Goal: Transaction & Acquisition: Book appointment/travel/reservation

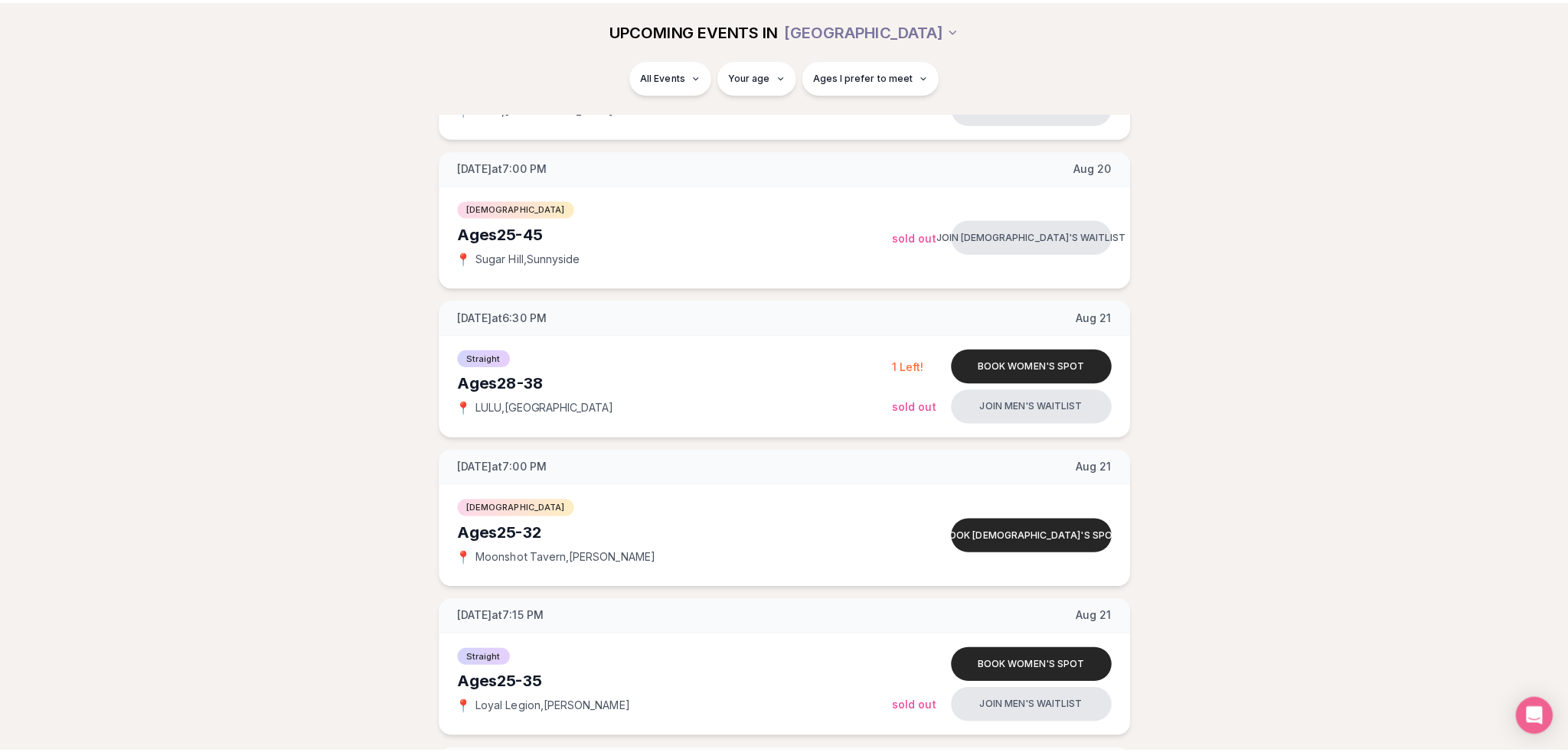
scroll to position [765, 0]
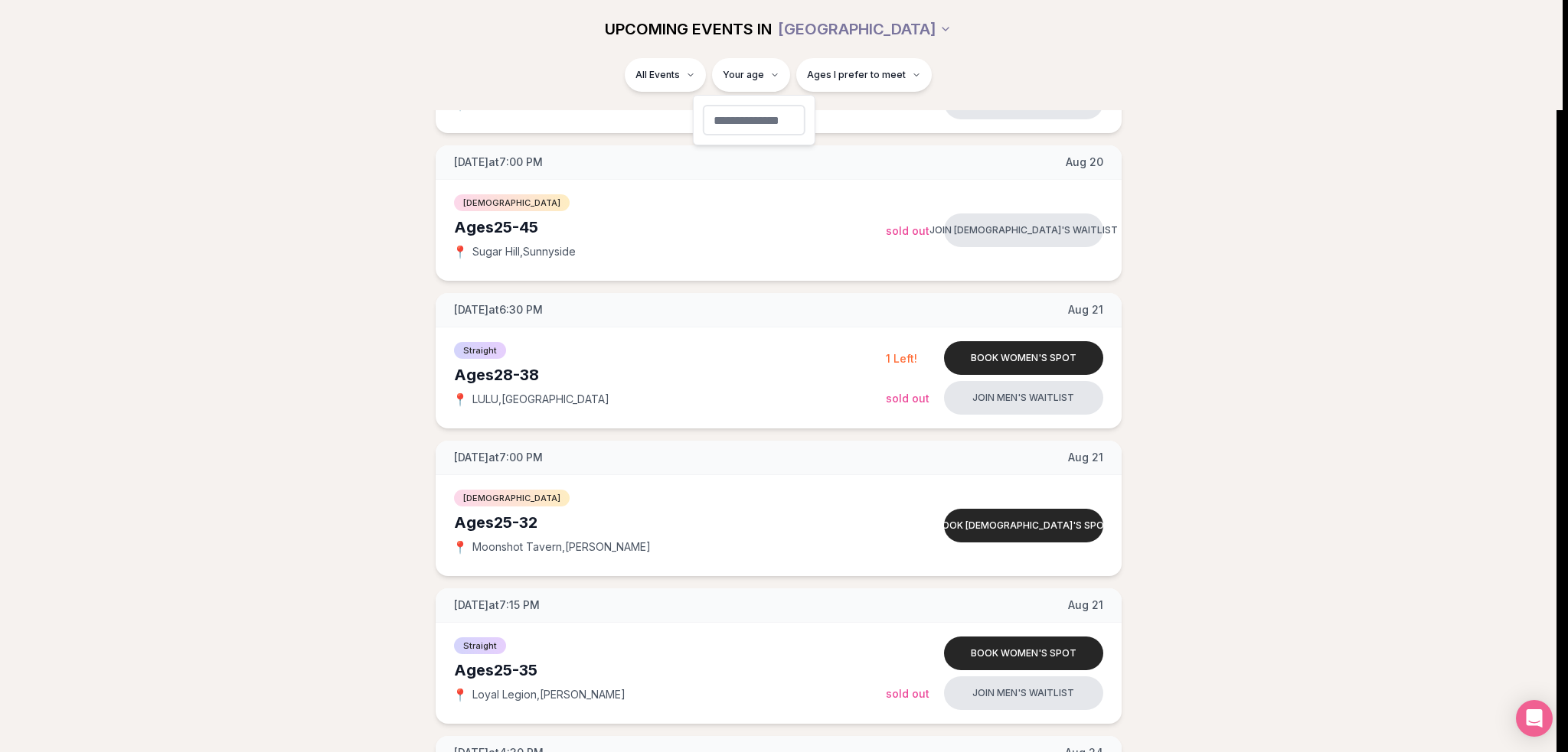
type input "**"
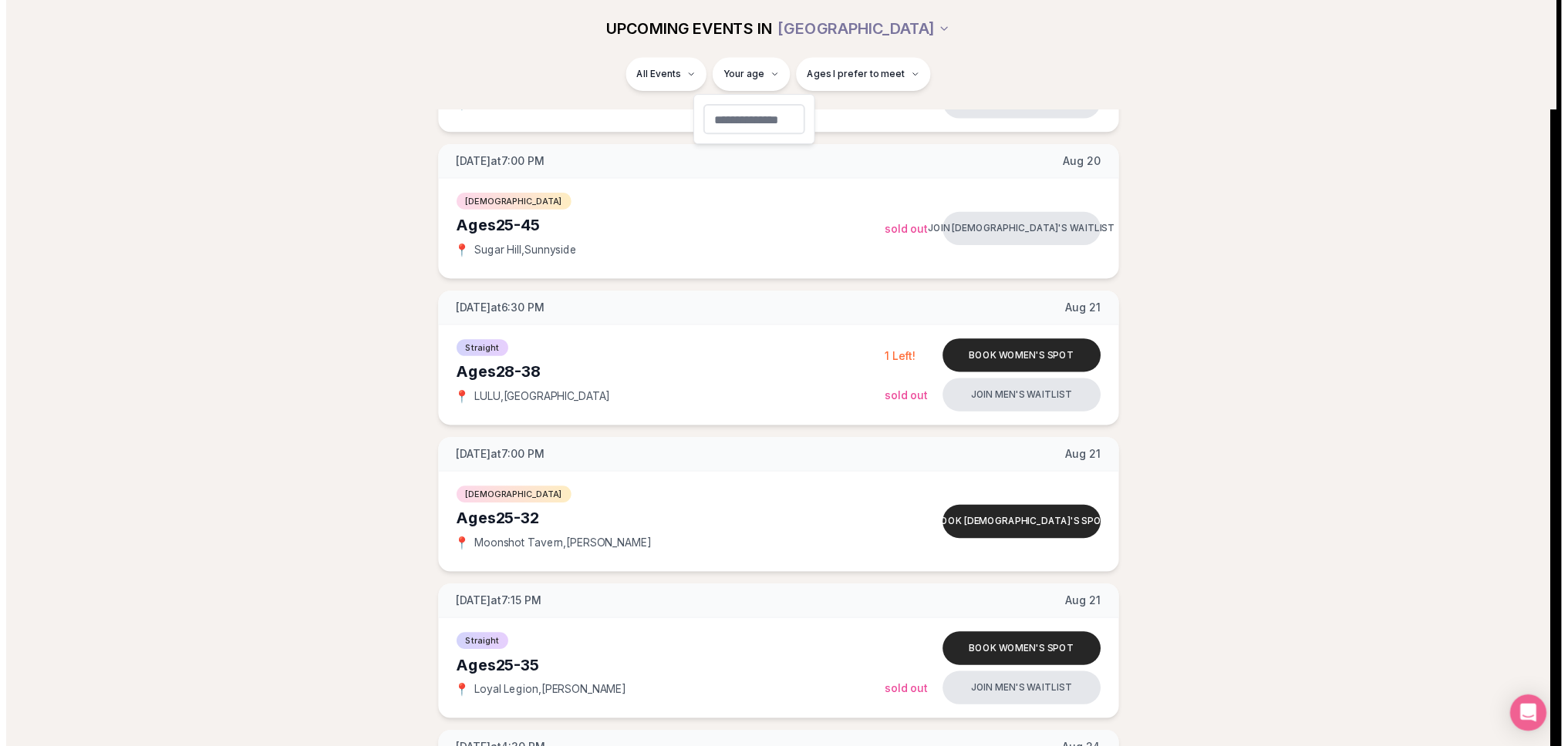
scroll to position [20, 0]
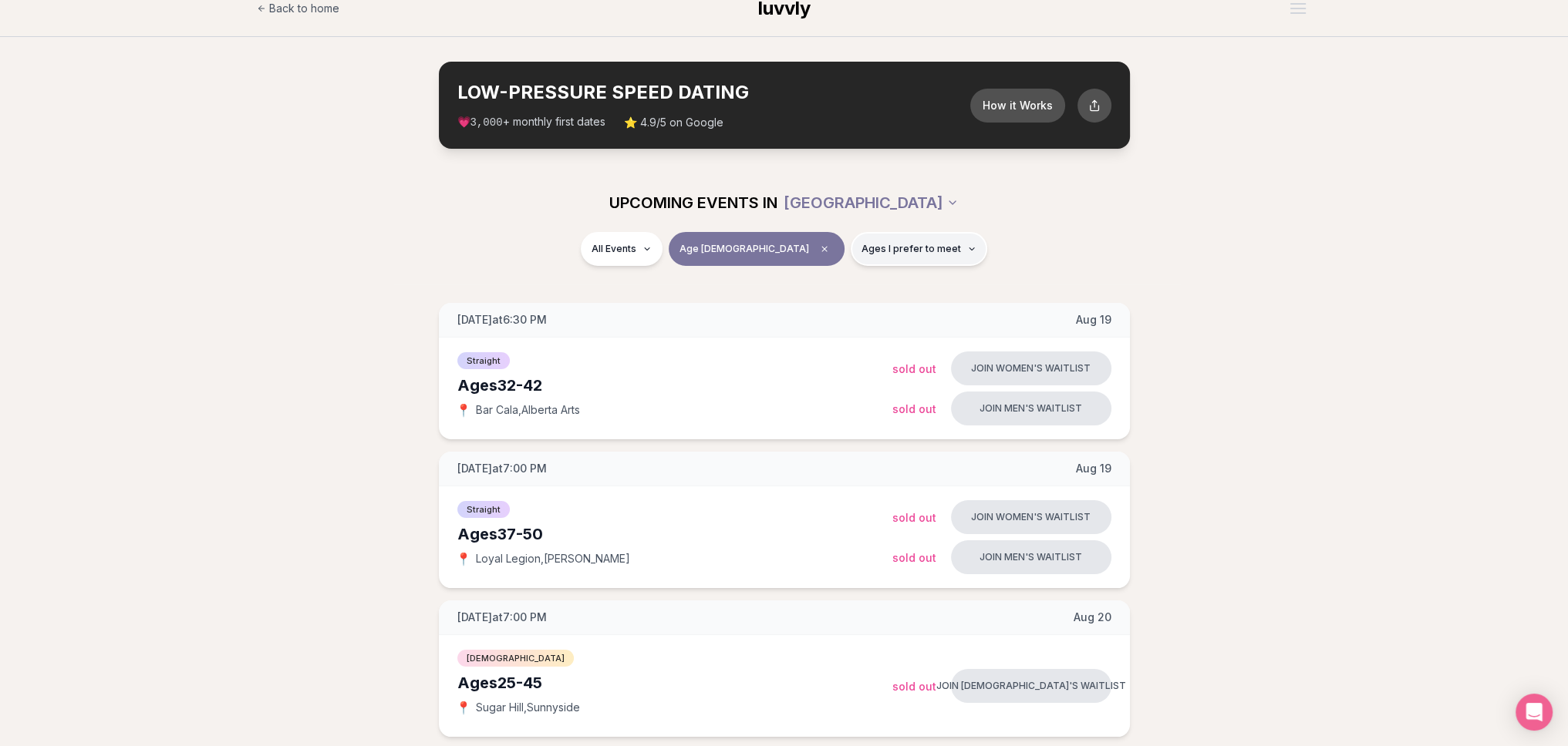
click at [868, 251] on span "Ages I prefer to meet" at bounding box center [911, 249] width 100 height 13
click at [865, 281] on span "Younger than me" at bounding box center [866, 286] width 86 height 16
click at [814, 281] on button "Younger than me" at bounding box center [808, 286] width 13 height 13
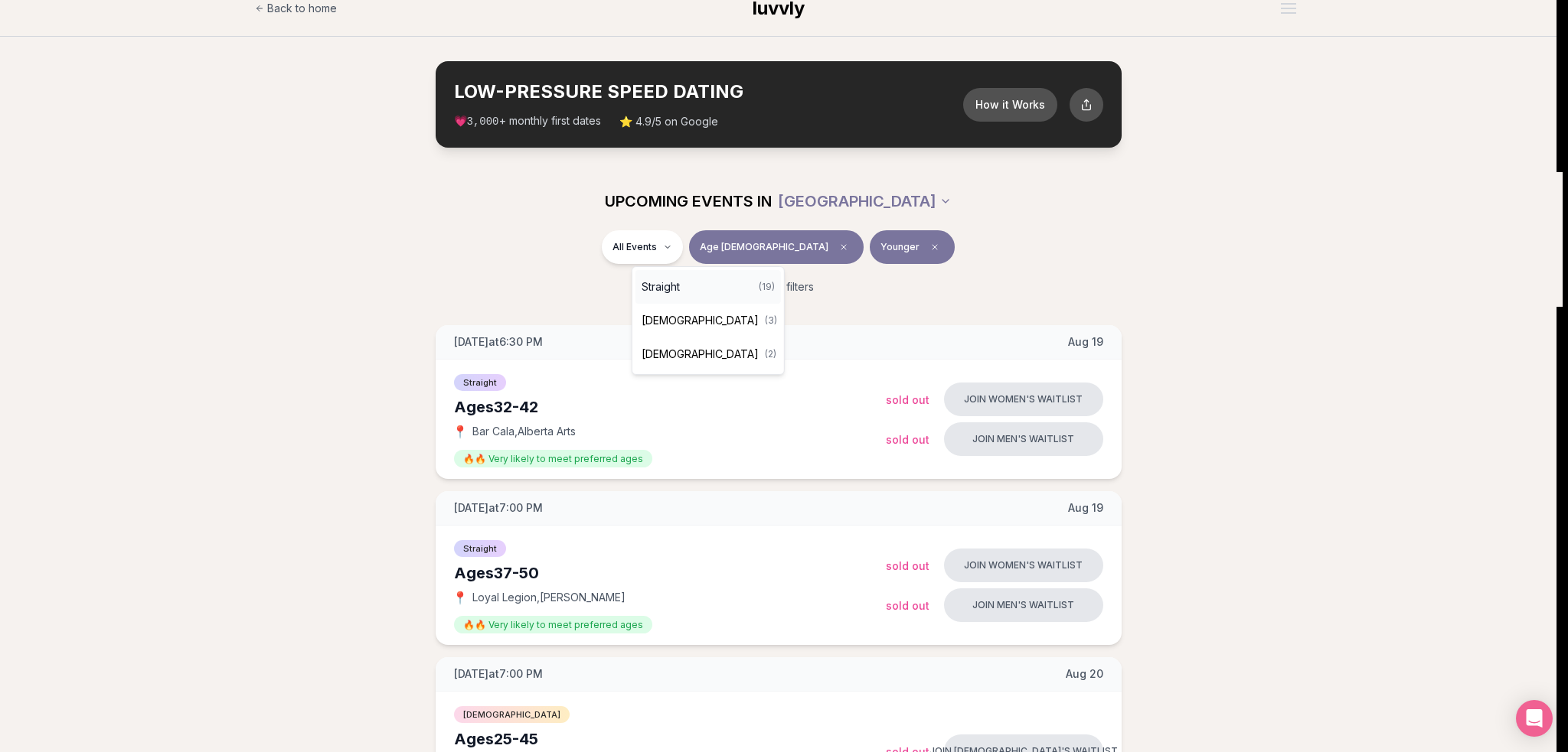
click at [673, 282] on span "Straight" at bounding box center [661, 287] width 38 height 16
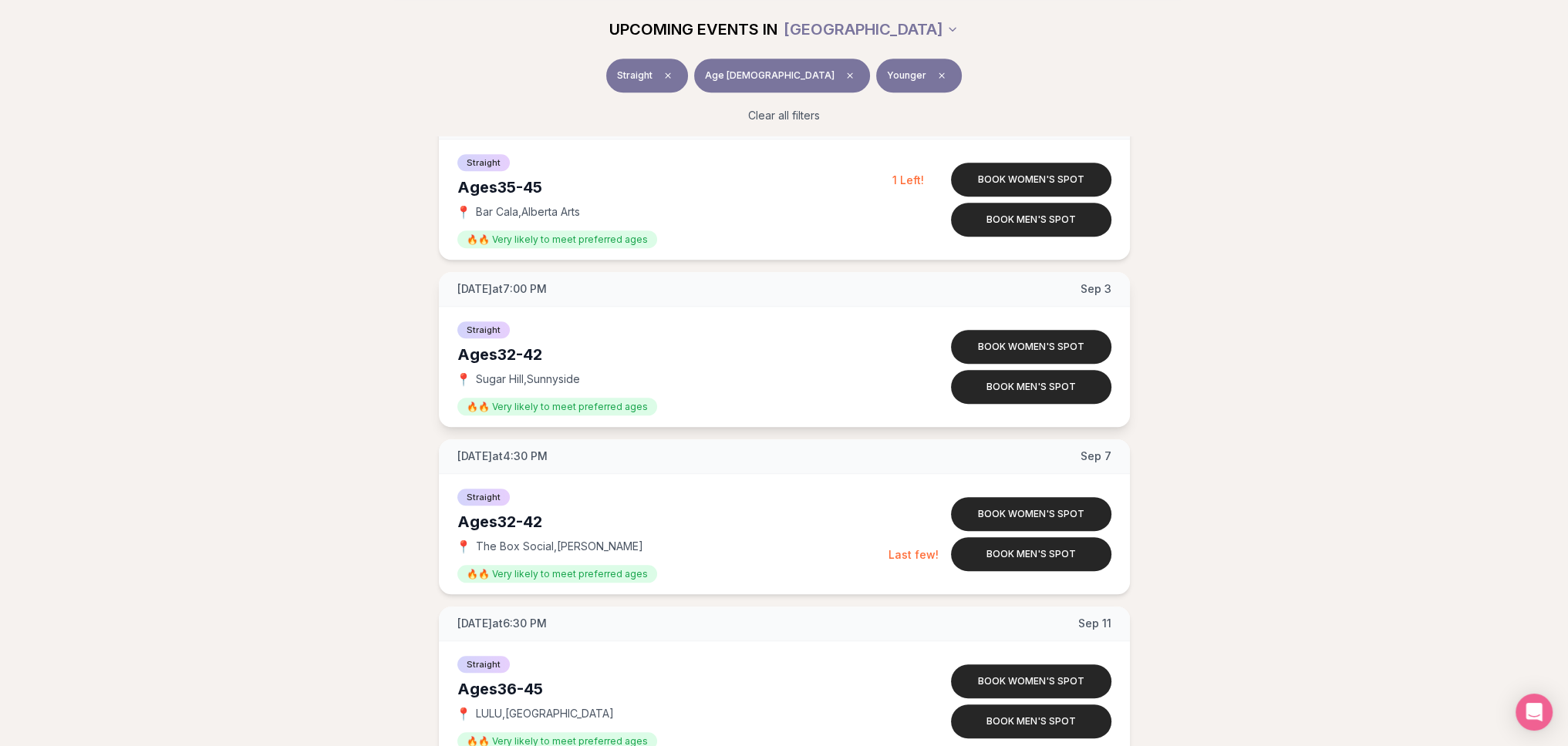
scroll to position [1562, 0]
click at [987, 393] on button "Book men's spot" at bounding box center [1031, 387] width 161 height 34
